Goal: Information Seeking & Learning: Learn about a topic

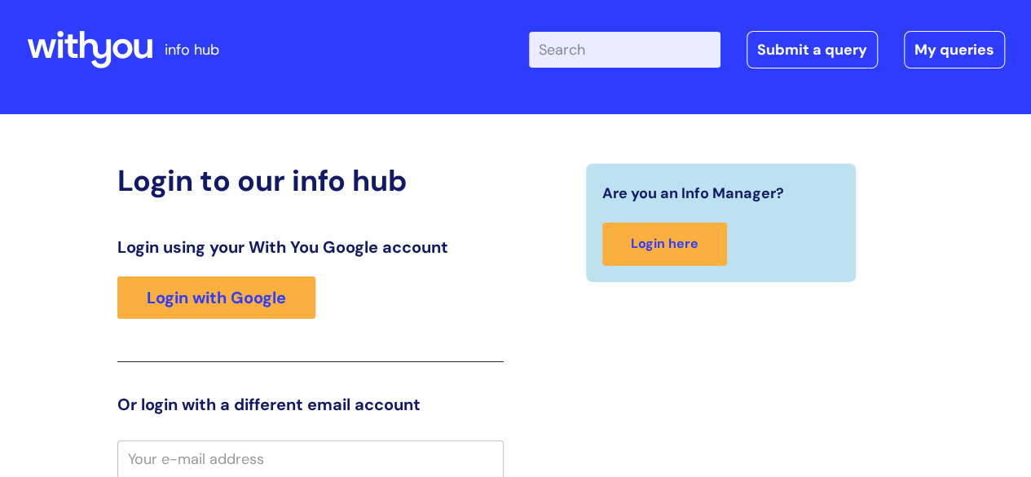
scroll to position [15, 0]
click at [610, 64] on input "Enter your search term here..." at bounding box center [624, 50] width 191 height 36
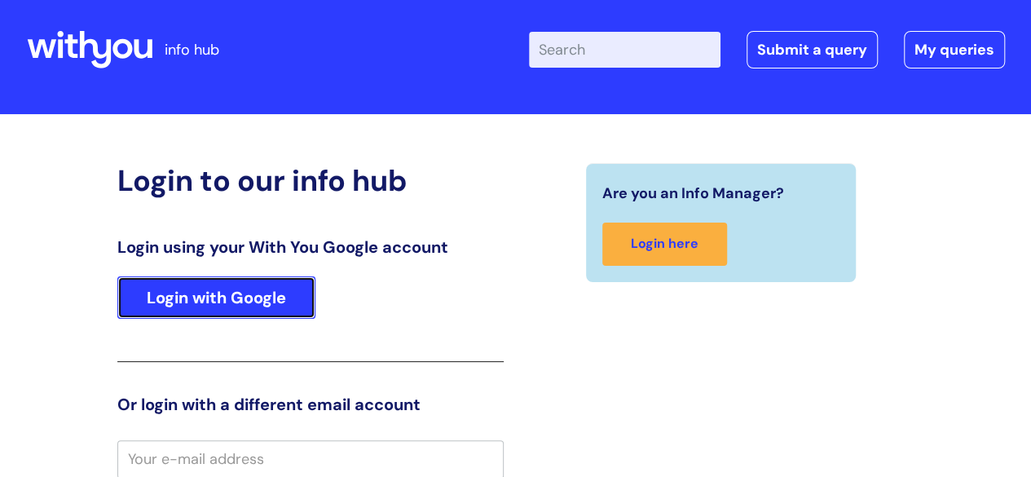
click at [210, 313] on link "Login with Google" at bounding box center [216, 297] width 198 height 42
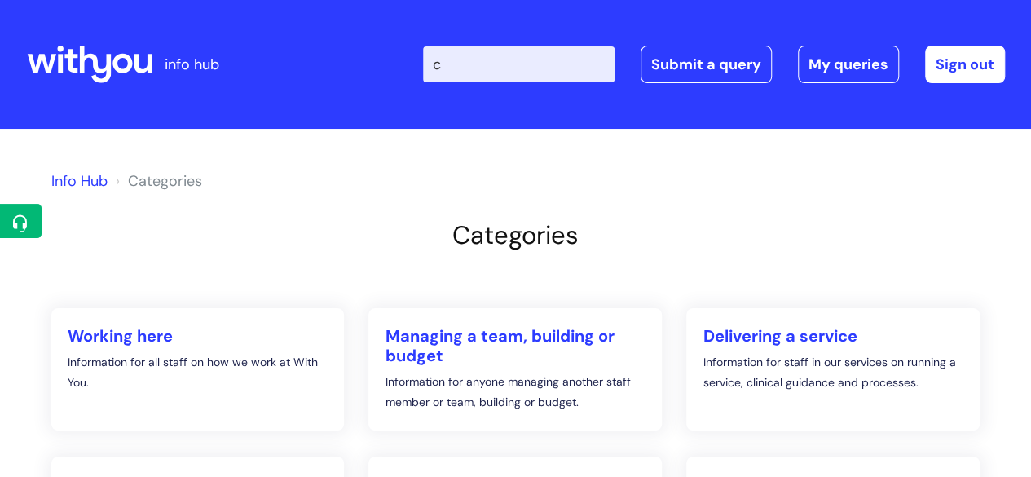
click at [502, 73] on input "c" at bounding box center [518, 64] width 191 height 36
type input "code of"
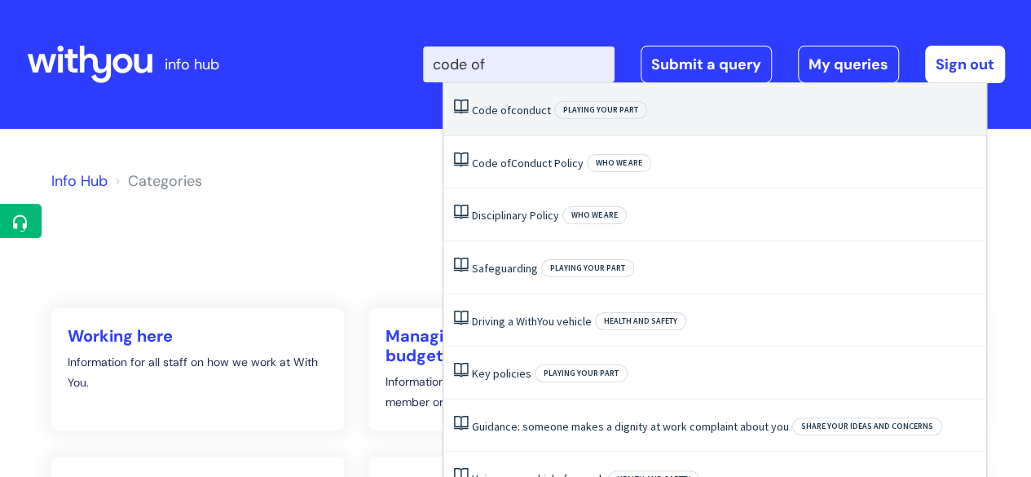
click at [505, 107] on span "of" at bounding box center [505, 110] width 11 height 15
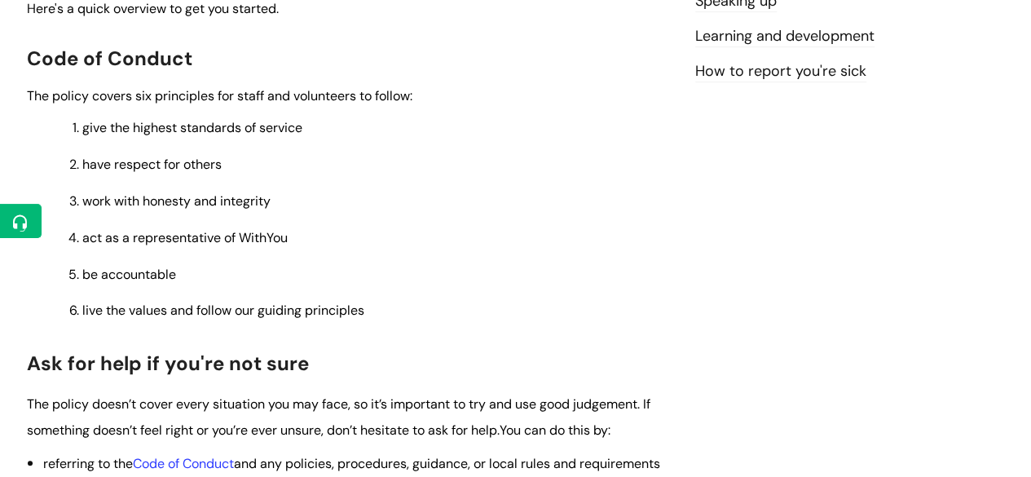
scroll to position [412, 0]
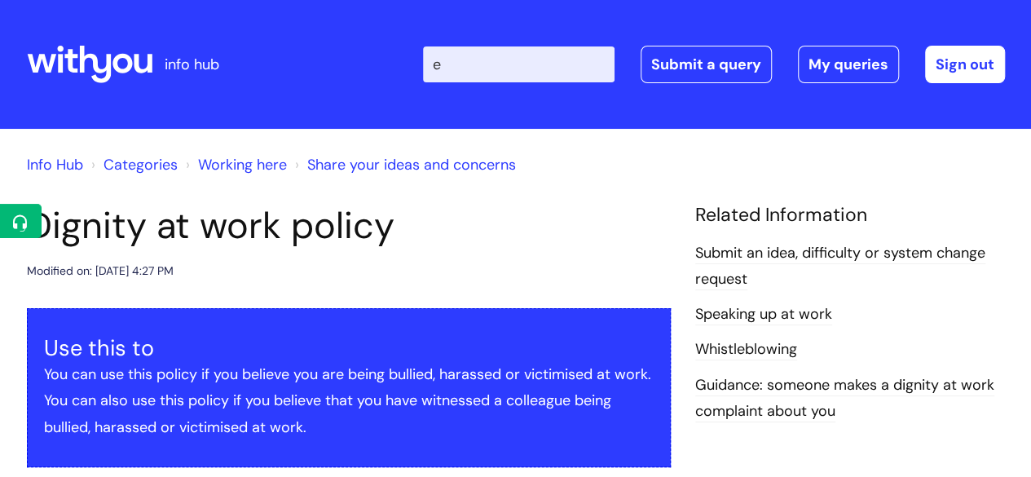
click at [494, 49] on input "e" at bounding box center [518, 64] width 191 height 36
type input "edi"
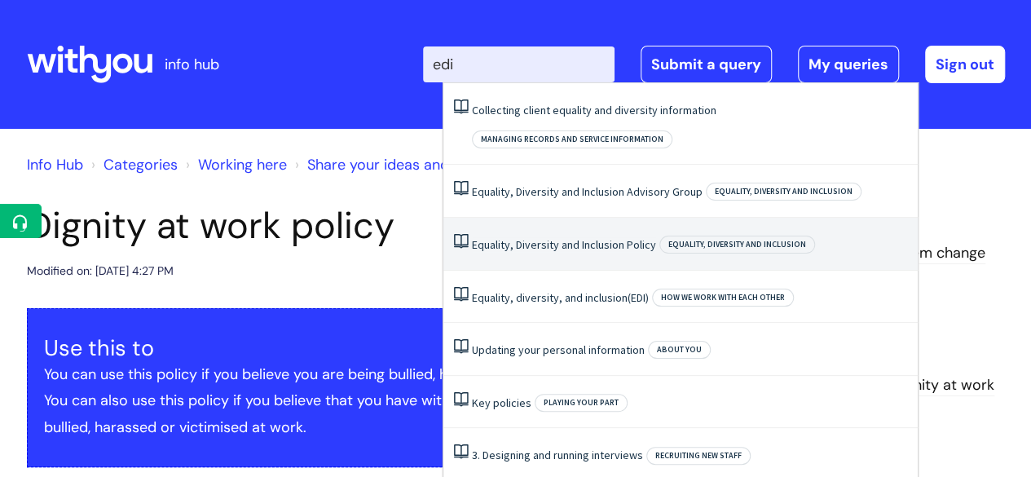
click at [545, 225] on li "Equality, Diversity and Inclusion Policy Equality, Diversity and Inclusion" at bounding box center [680, 244] width 474 height 53
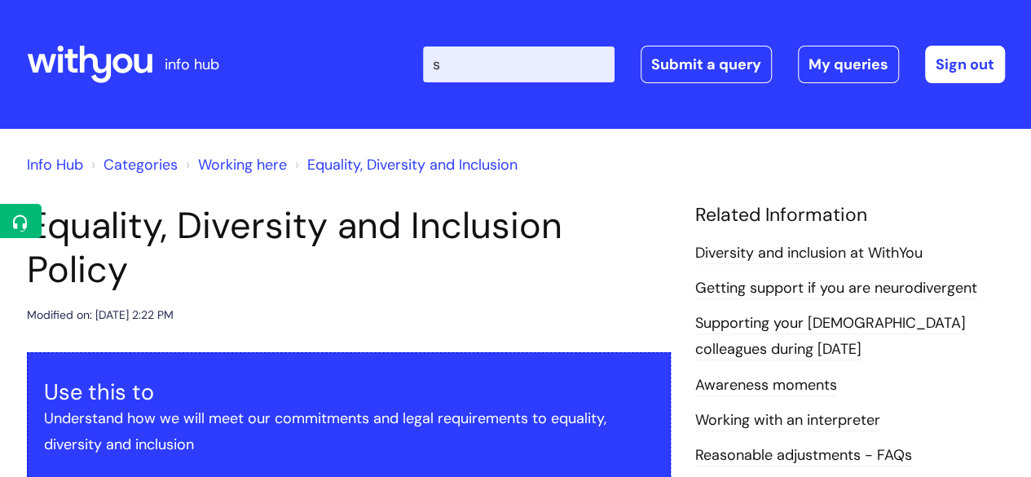
click at [468, 67] on input "s" at bounding box center [518, 64] width 191 height 36
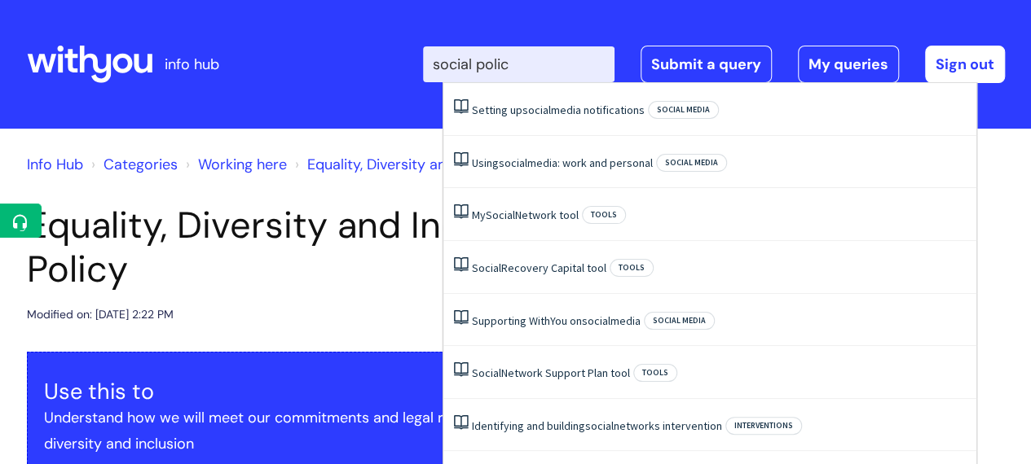
type input "social policy"
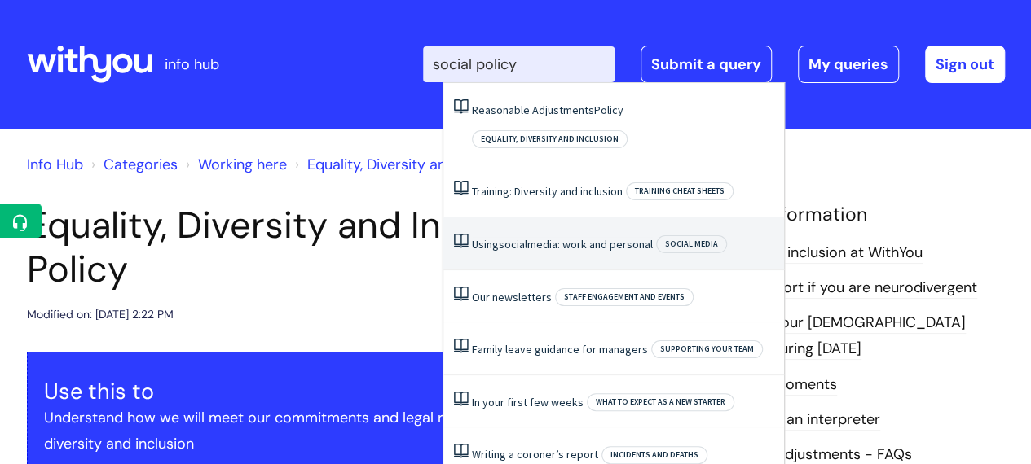
click at [500, 237] on span "social" at bounding box center [513, 244] width 29 height 15
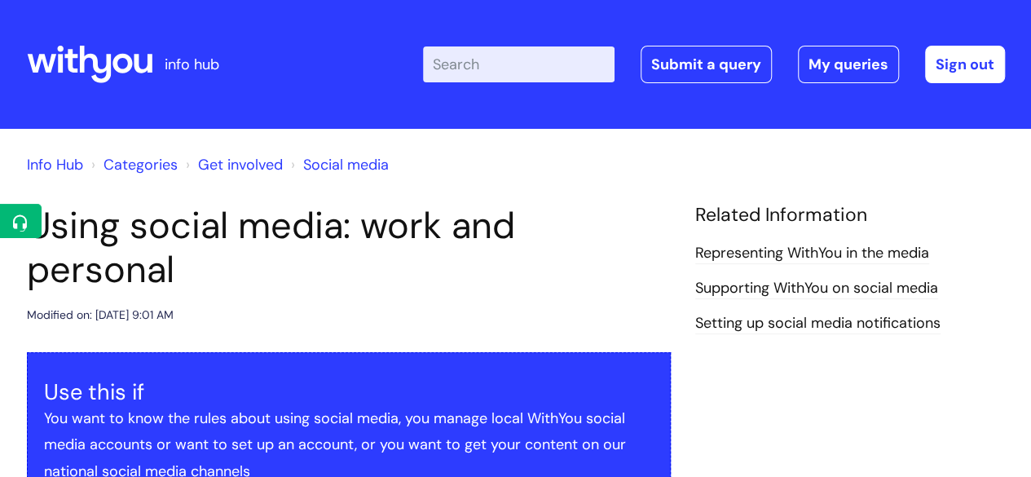
click at [517, 64] on input "Enter your search term here..." at bounding box center [518, 64] width 191 height 36
type input "managing violen"
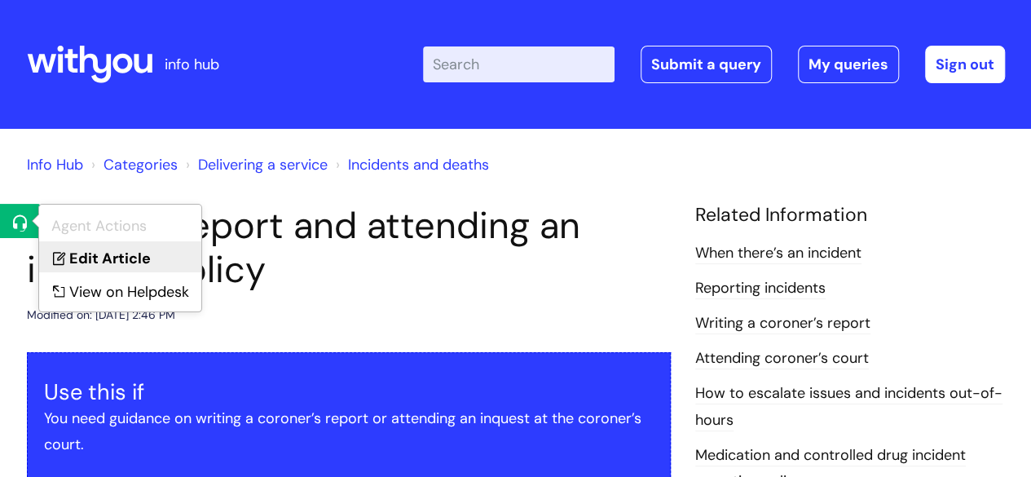
click at [104, 267] on link "Edit Article" at bounding box center [120, 256] width 162 height 30
